Goal: Task Accomplishment & Management: Manage account settings

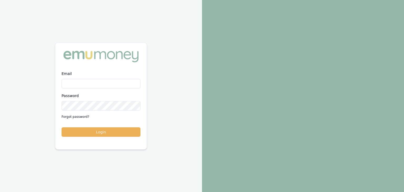
click at [77, 82] on input "Email" at bounding box center [101, 83] width 79 height 9
type input "pinkesh.patel@emumoney.com.au"
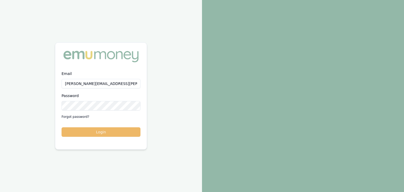
click at [92, 136] on button "Login" at bounding box center [101, 131] width 79 height 9
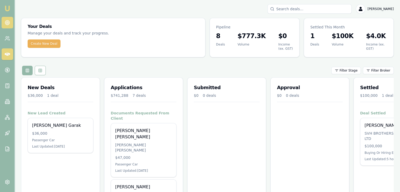
click at [9, 20] on icon at bounding box center [7, 22] width 5 height 5
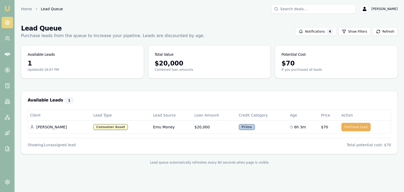
click at [9, 62] on nav "Emu Broker" at bounding box center [7, 79] width 14 height 159
click at [9, 56] on icon at bounding box center [7, 54] width 5 height 5
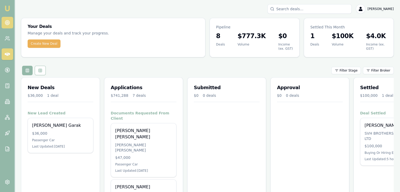
click at [8, 26] on link at bounding box center [8, 23] width 12 height 12
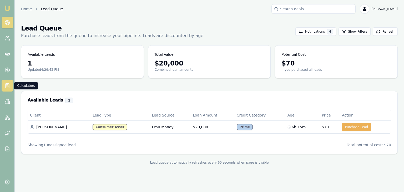
click at [7, 85] on icon at bounding box center [7, 85] width 5 height 5
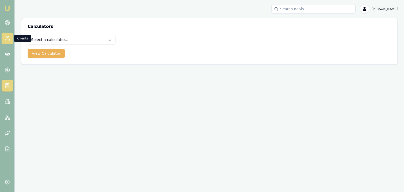
click at [6, 40] on icon at bounding box center [7, 38] width 5 height 5
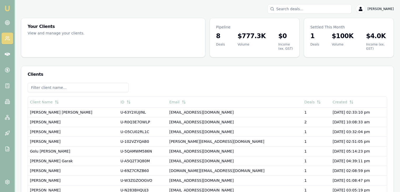
click at [7, 7] on img at bounding box center [7, 8] width 6 height 6
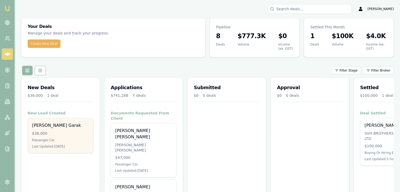
click at [52, 135] on div "$36,000" at bounding box center [60, 133] width 57 height 5
click at [54, 139] on div "Passenger Car" at bounding box center [60, 140] width 57 height 4
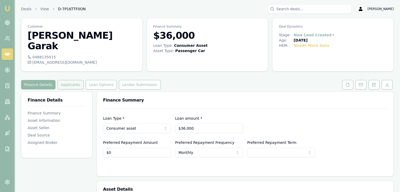
click at [65, 80] on button "Applicants" at bounding box center [71, 84] width 26 height 9
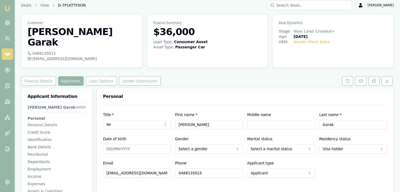
scroll to position [26, 0]
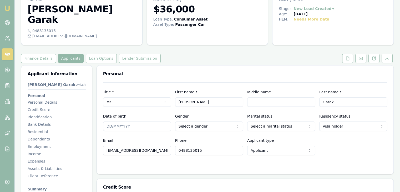
click at [6, 8] on img at bounding box center [7, 8] width 6 height 6
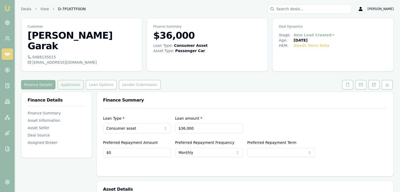
click at [74, 80] on button "Applicants" at bounding box center [71, 84] width 26 height 9
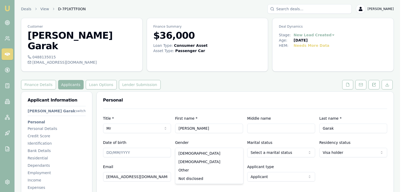
click at [203, 142] on html "Emu Broker Deals View D-7P1KTTF0ON [PERSON_NAME] Toggle Menu Customer [PERSON_N…" at bounding box center [202, 96] width 404 height 192
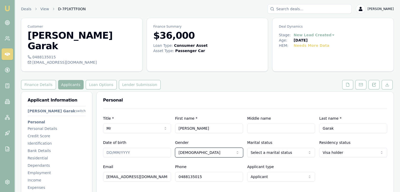
select select
